Goal: Browse casually: Explore the website without a specific task or goal

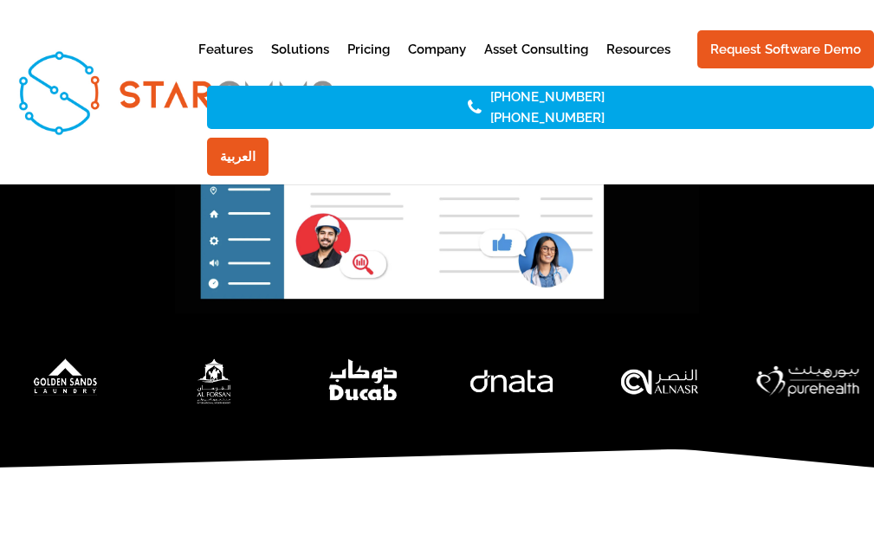
scroll to position [578, 0]
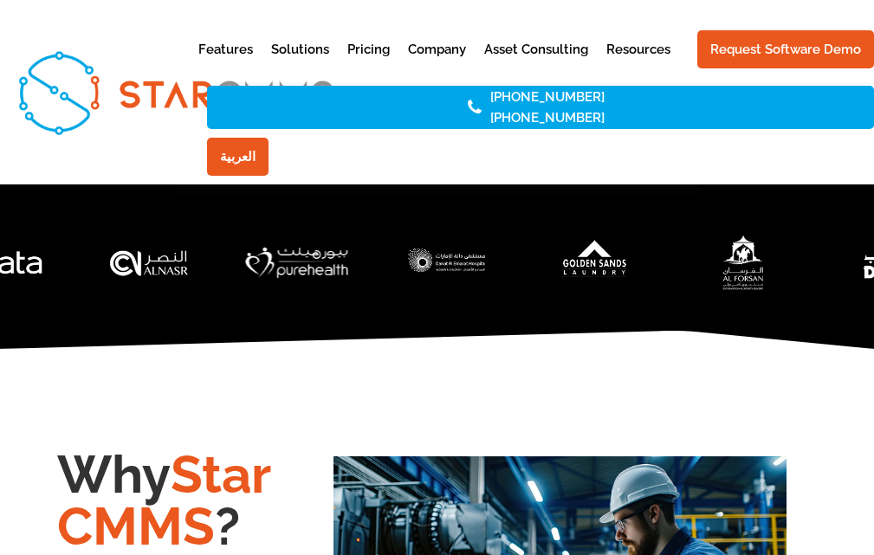
click at [798, 248] on img "3 / 7" at bounding box center [743, 262] width 158 height 77
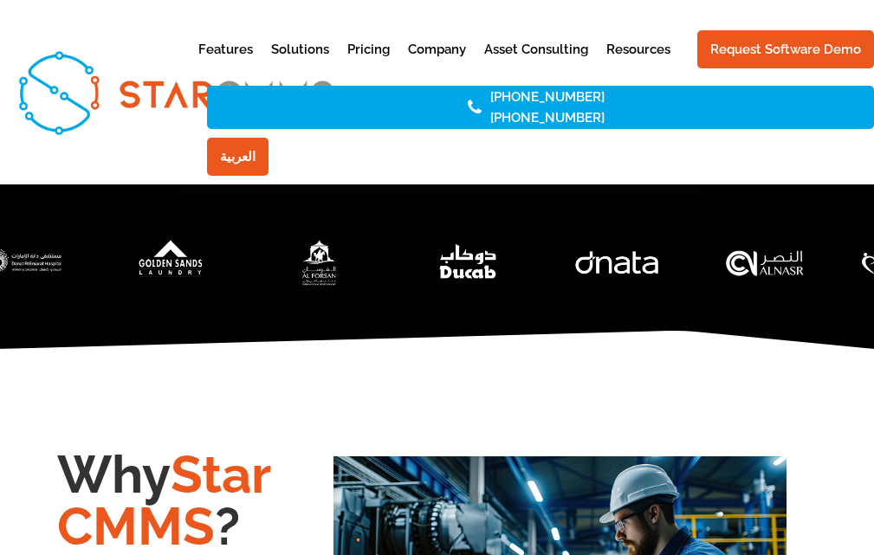
click at [713, 256] on div at bounding box center [437, 262] width 874 height 65
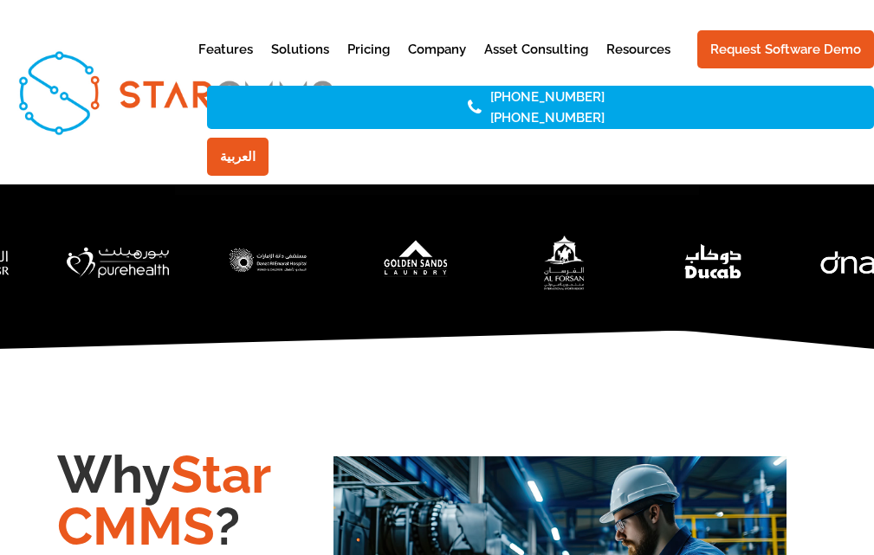
click at [539, 286] on img "3 / 7" at bounding box center [565, 262] width 158 height 77
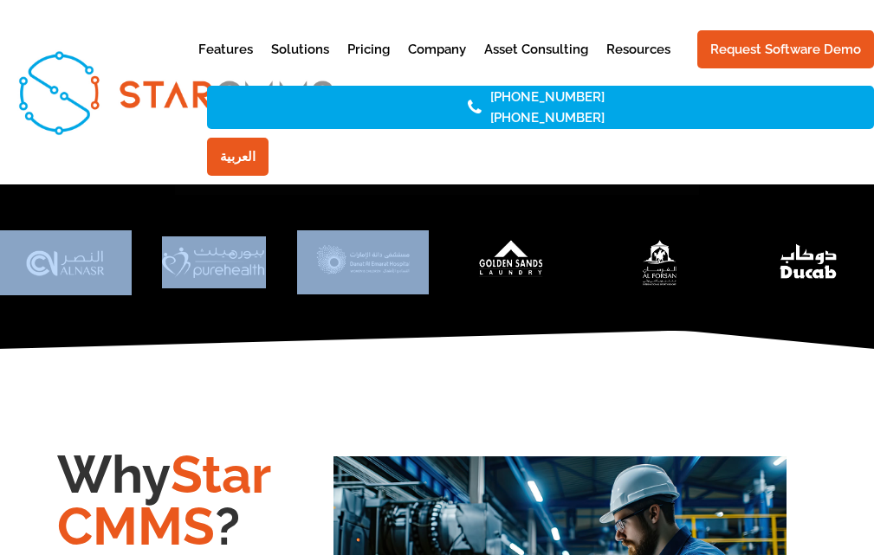
drag, startPoint x: 291, startPoint y: 275, endPoint x: 396, endPoint y: 287, distance: 105.4
click at [408, 287] on div at bounding box center [437, 262] width 874 height 65
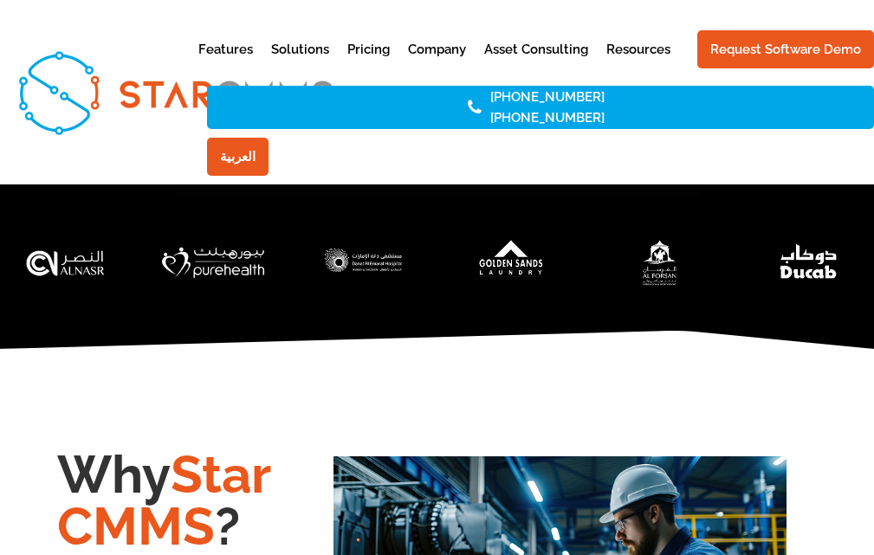
click at [218, 303] on div at bounding box center [437, 280] width 874 height 100
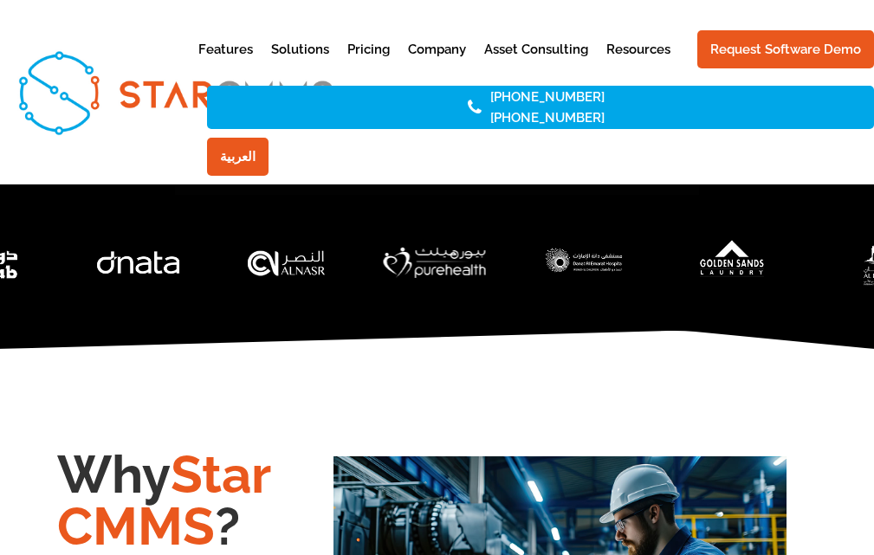
click at [418, 289] on div at bounding box center [437, 262] width 874 height 65
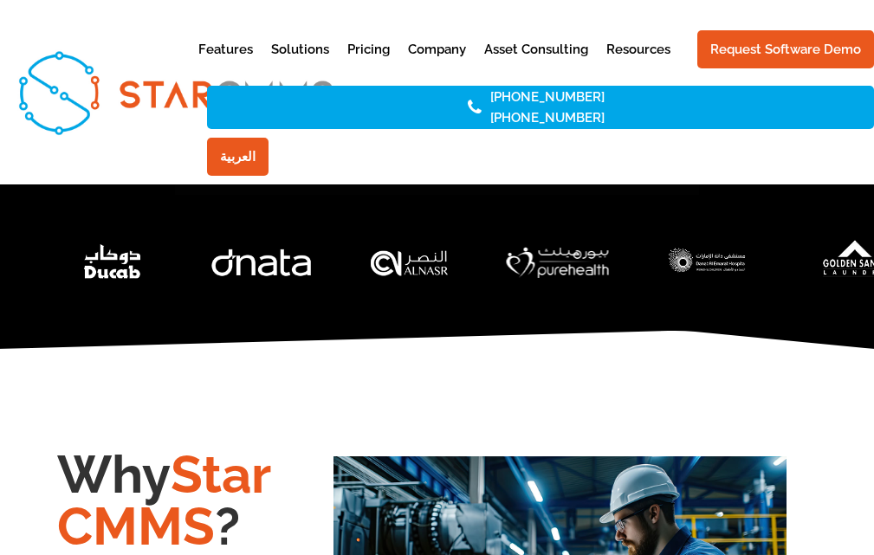
click at [486, 313] on div at bounding box center [437, 280] width 874 height 100
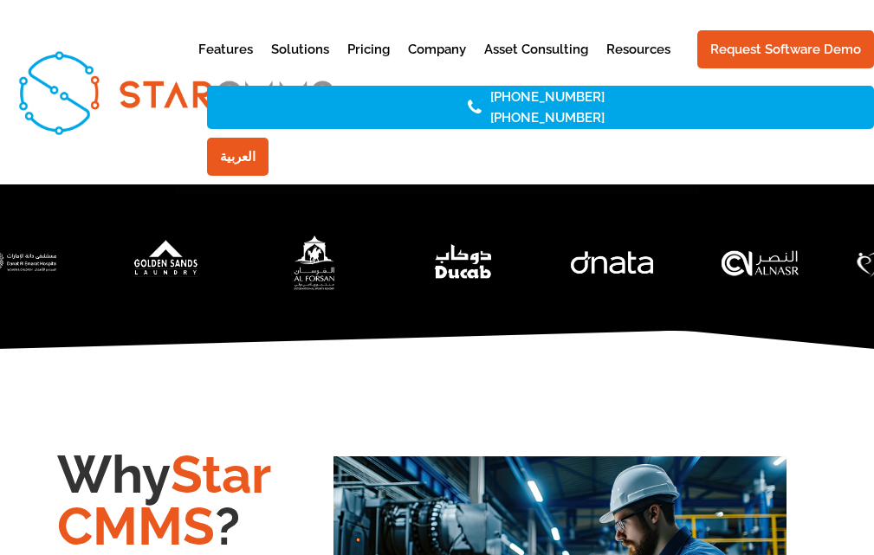
click at [393, 268] on img "3 / 7" at bounding box center [315, 262] width 158 height 77
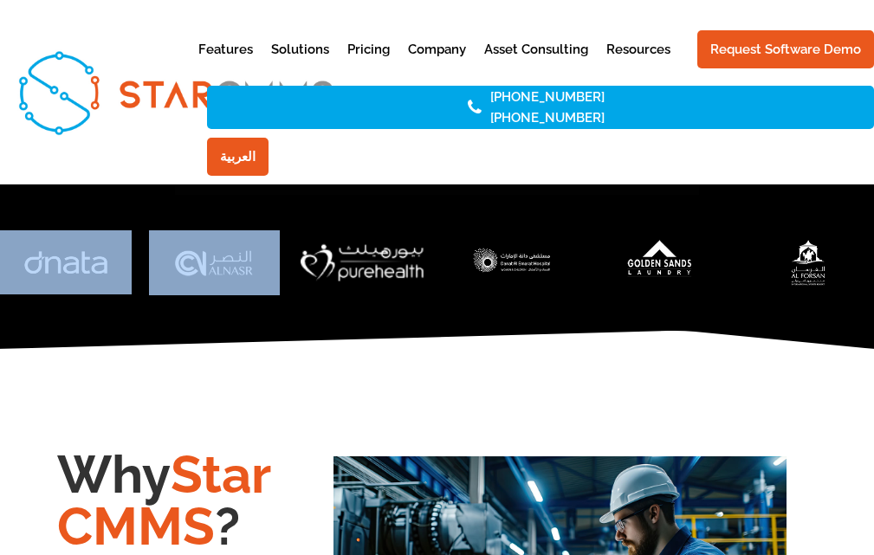
drag, startPoint x: 140, startPoint y: 280, endPoint x: 372, endPoint y: 271, distance: 232.3
click at [366, 273] on div at bounding box center [437, 262] width 874 height 65
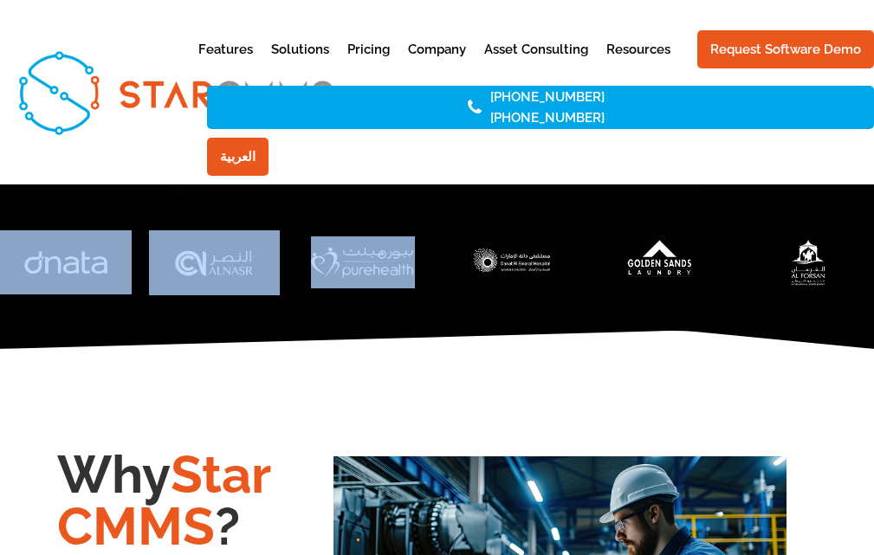
click at [188, 322] on div at bounding box center [437, 280] width 874 height 100
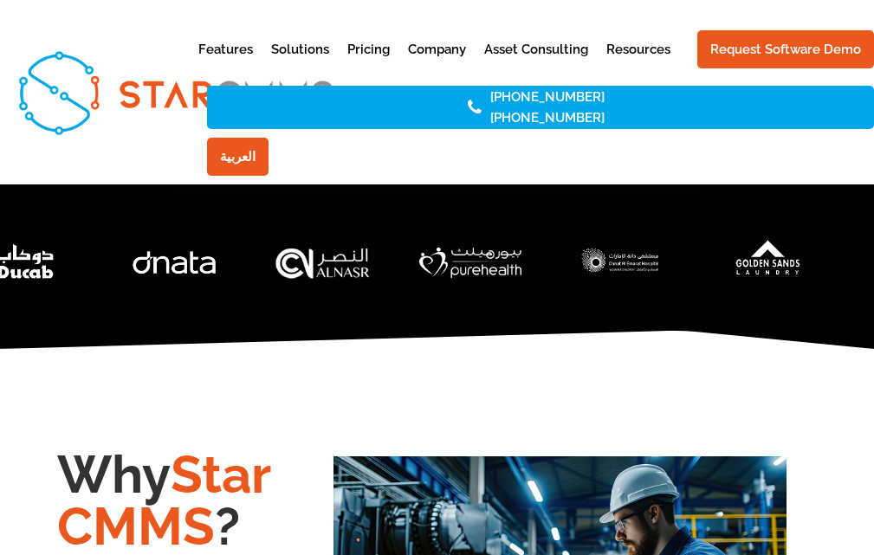
click at [346, 278] on img "6 / 7" at bounding box center [322, 262] width 158 height 78
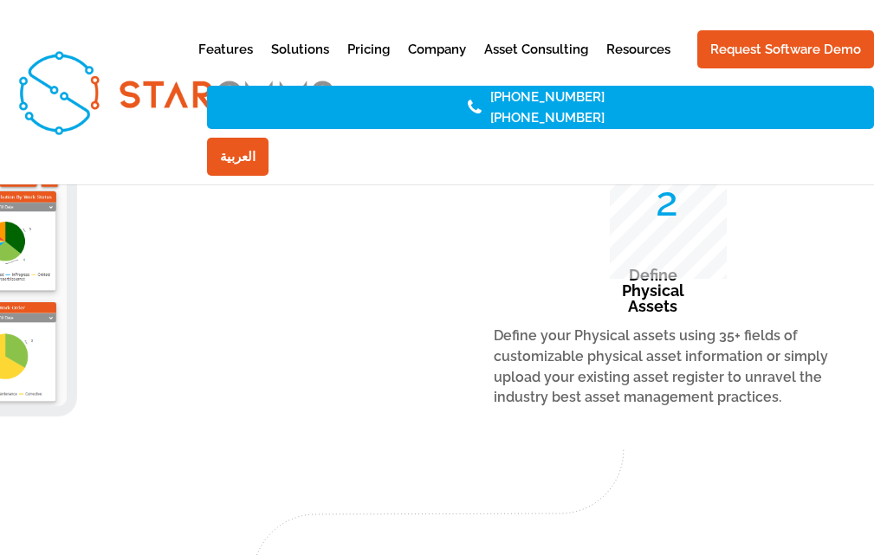
scroll to position [2656, 0]
